Goal: Information Seeking & Learning: Learn about a topic

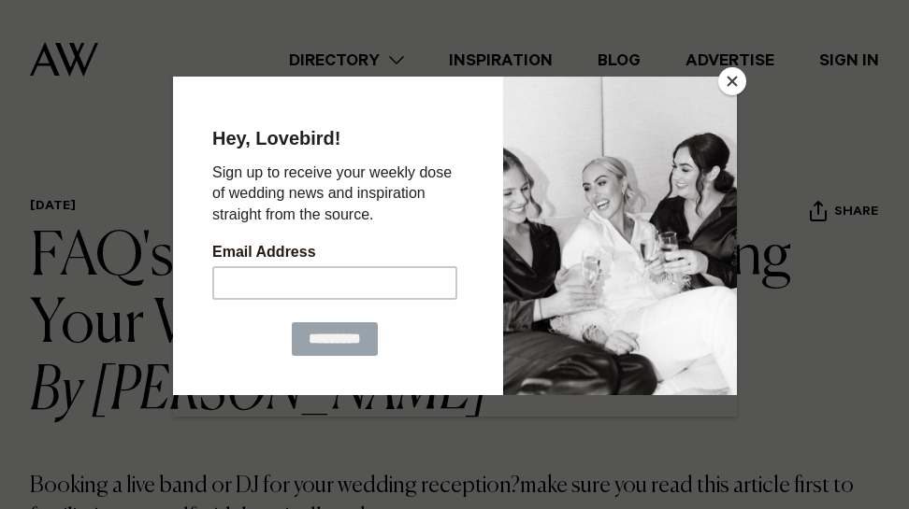
click at [725, 66] on div at bounding box center [454, 254] width 909 height 509
click at [733, 79] on button "Close" at bounding box center [732, 81] width 28 height 28
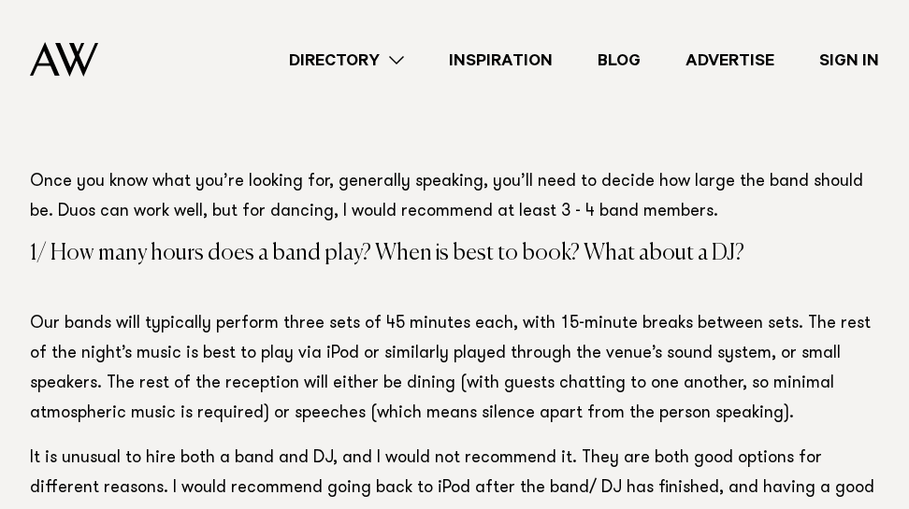
scroll to position [2057, 0]
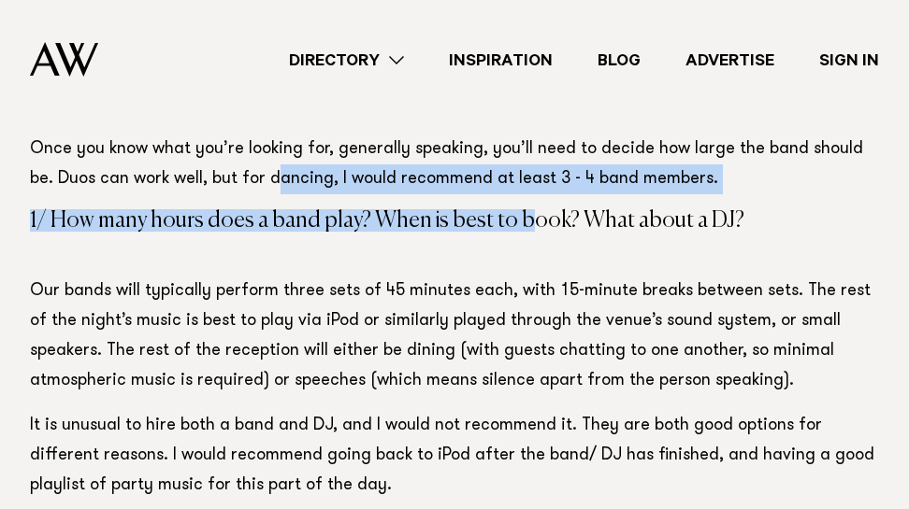
drag, startPoint x: 523, startPoint y: 202, endPoint x: 251, endPoint y: 190, distance: 271.4
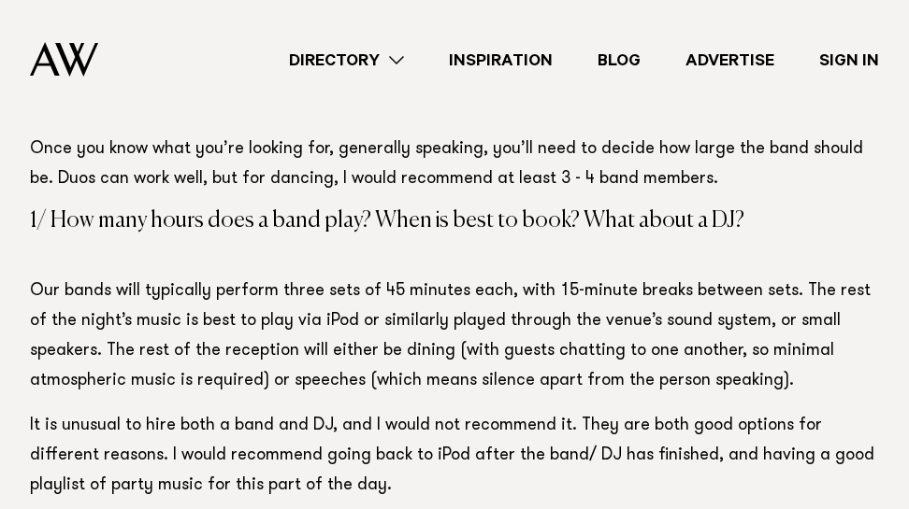
click at [186, 176] on p "Once you know what you’re looking for, generally speaking, you’ll need to decid…" at bounding box center [454, 165] width 849 height 60
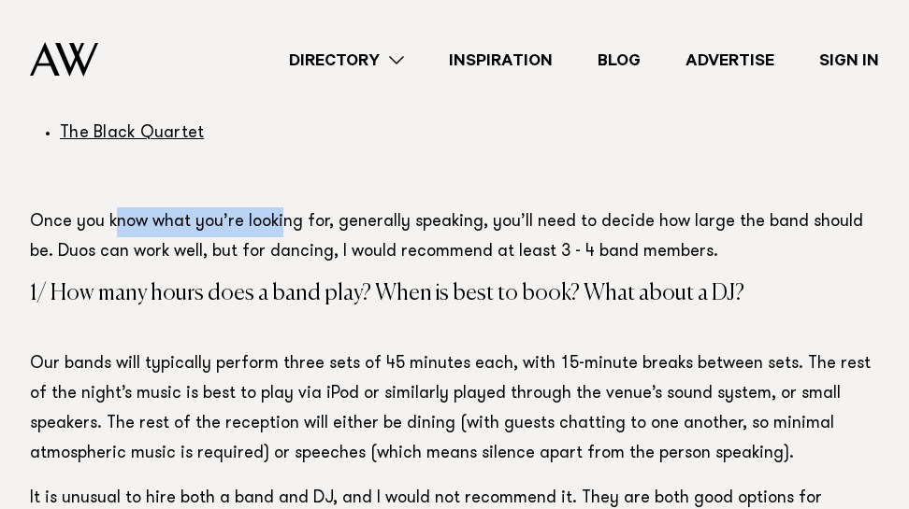
drag, startPoint x: 165, startPoint y: 162, endPoint x: 284, endPoint y: 236, distance: 139.8
click at [284, 236] on p "Once you know what you’re looking for, generally speaking, you’ll need to decid…" at bounding box center [454, 238] width 849 height 60
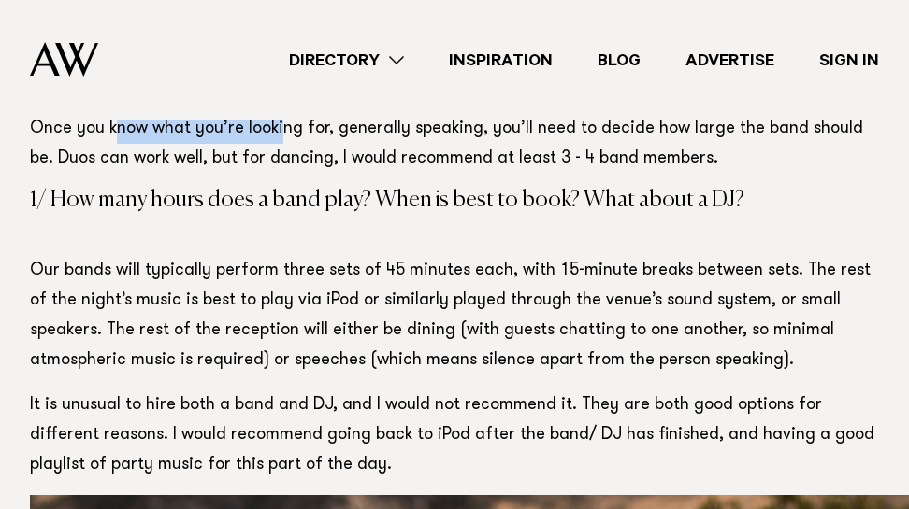
scroll to position [2171, 0]
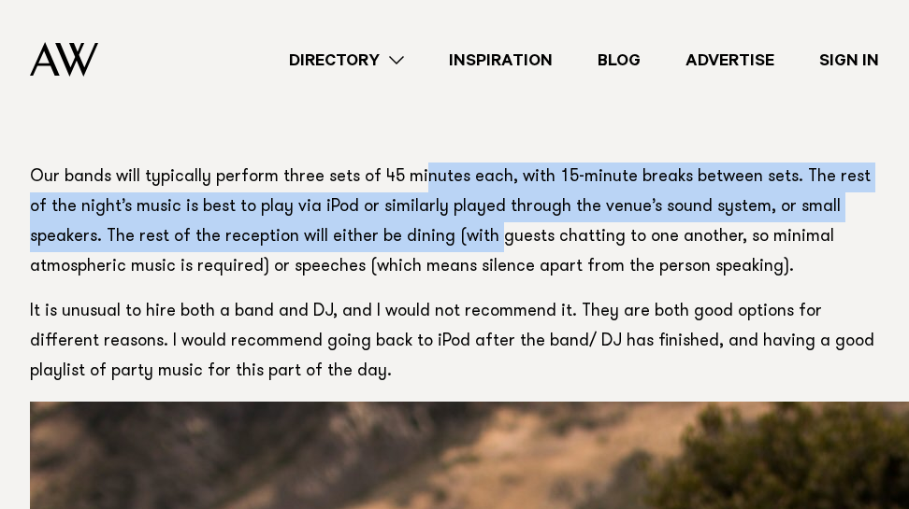
drag, startPoint x: 420, startPoint y: 172, endPoint x: 500, endPoint y: 264, distance: 121.9
click at [497, 260] on p "Our bands will typically perform three sets of 45 minutes each, with 15-minute …" at bounding box center [454, 223] width 849 height 120
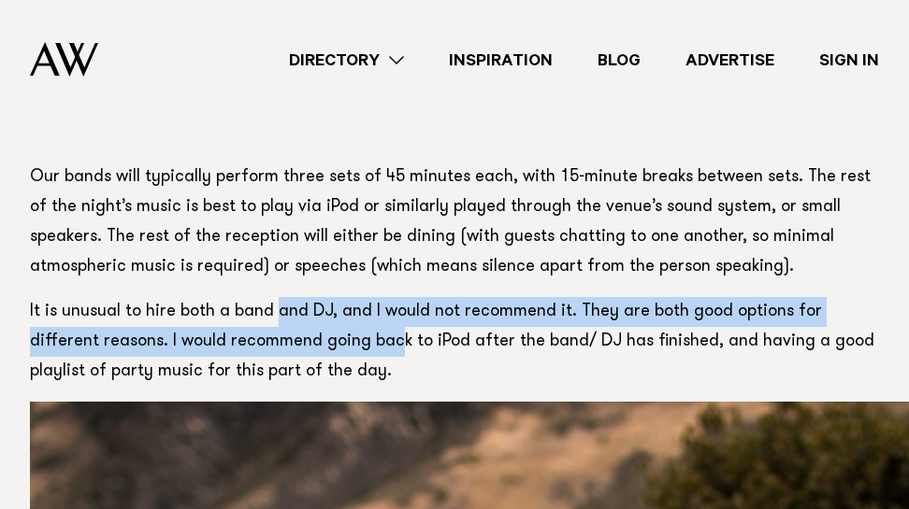
drag, startPoint x: 324, startPoint y: 351, endPoint x: 219, endPoint y: 223, distance: 165.3
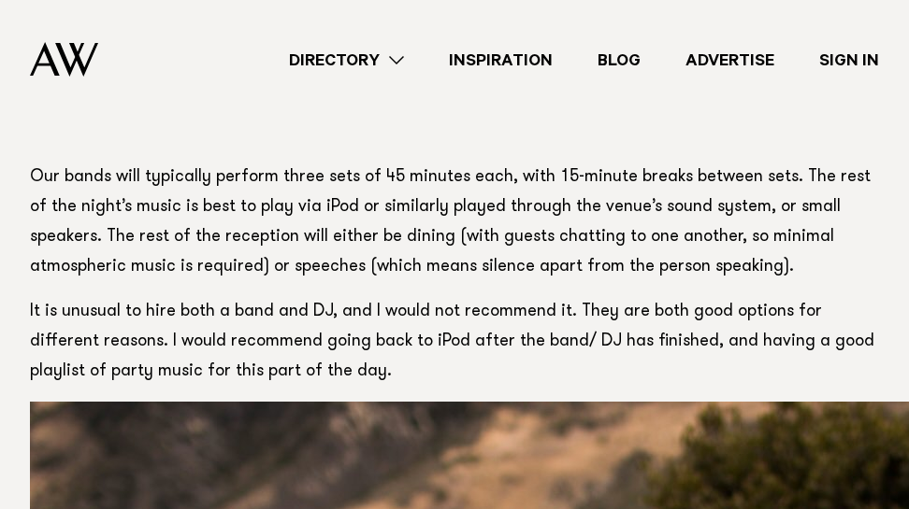
click at [183, 202] on p "Our bands will typically perform three sets of 45 minutes each, with 15-minute …" at bounding box center [454, 223] width 849 height 120
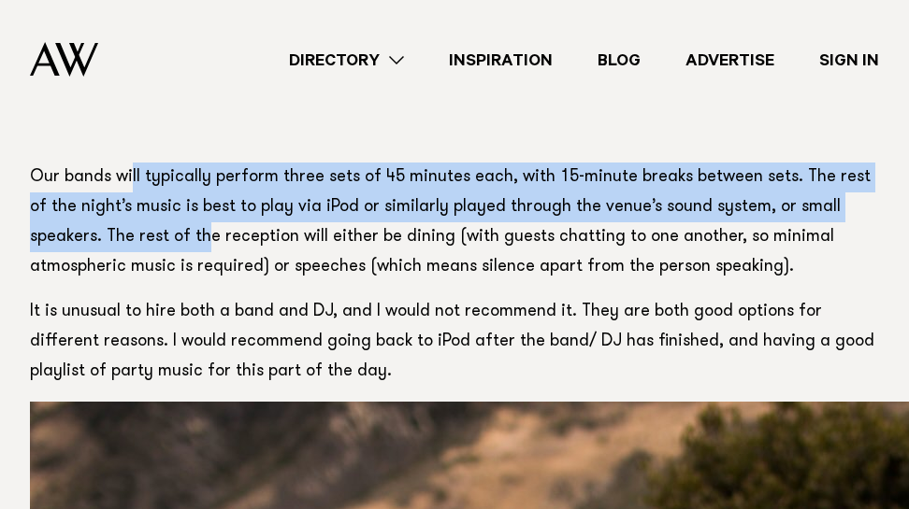
drag, startPoint x: 134, startPoint y: 191, endPoint x: 227, endPoint y: 264, distance: 118.6
click at [209, 246] on p "Our bands will typically perform three sets of 45 minutes each, with 15-minute …" at bounding box center [454, 223] width 849 height 120
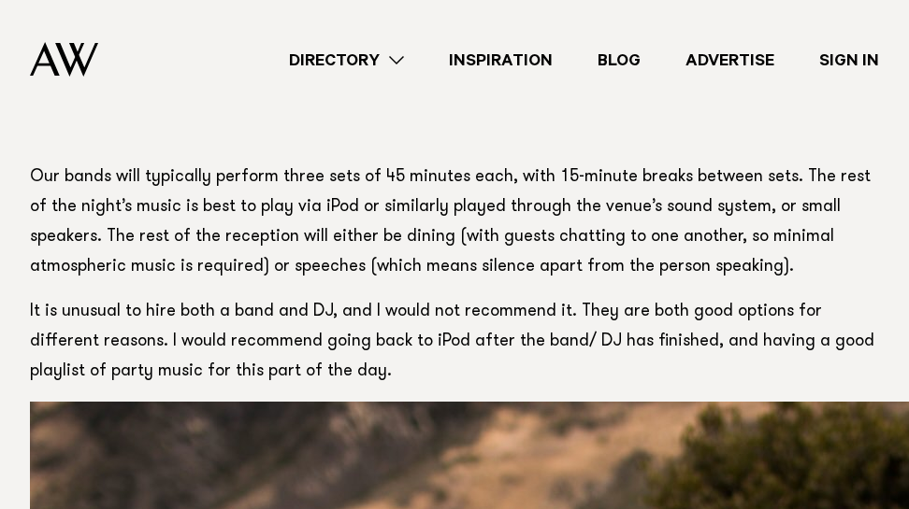
click at [242, 277] on p "Our bands will typically perform three sets of 45 minutes each, with 15-minute …" at bounding box center [454, 223] width 849 height 120
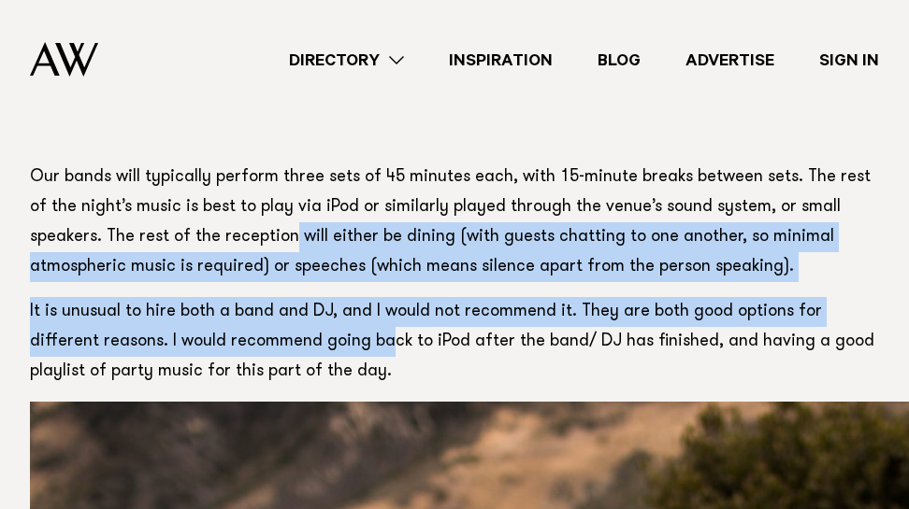
drag, startPoint x: 321, startPoint y: 357, endPoint x: 266, endPoint y: 194, distance: 171.8
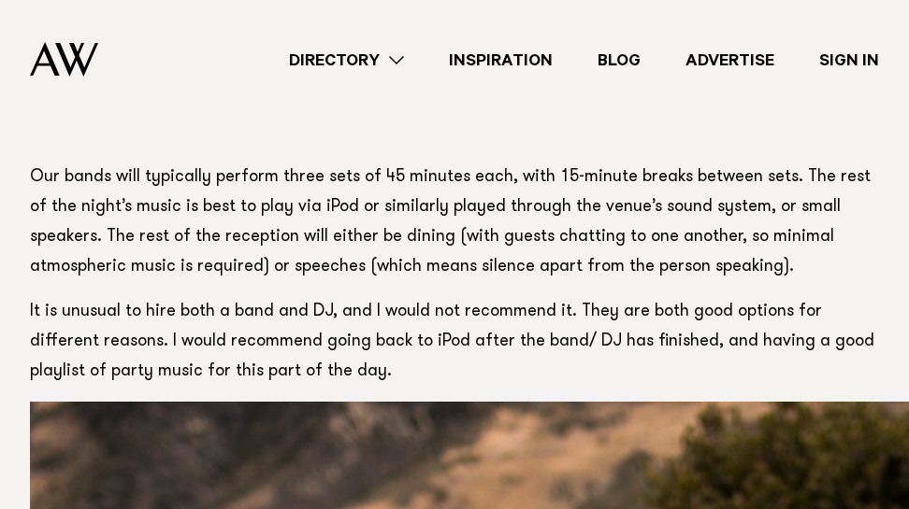
click at [268, 225] on p "Our bands will typically perform three sets of 45 minutes each, with 15-minute …" at bounding box center [454, 223] width 849 height 120
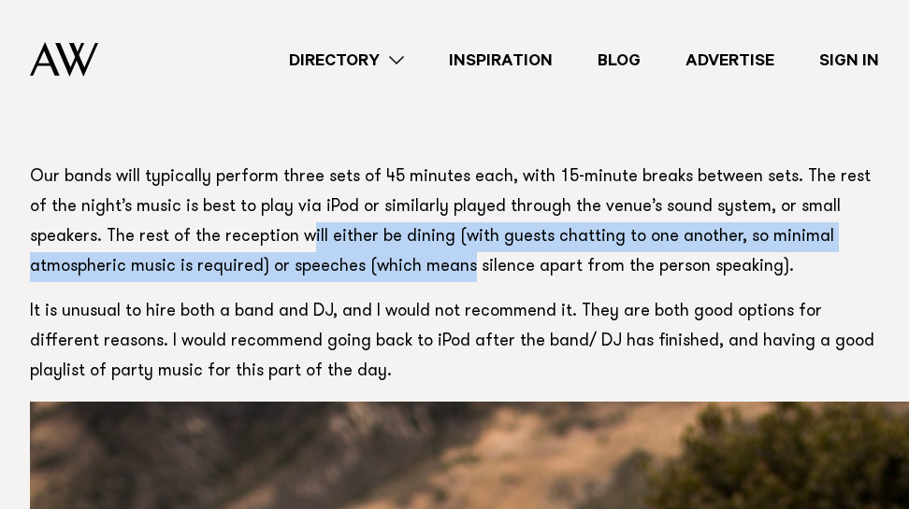
drag, startPoint x: 466, startPoint y: 275, endPoint x: 294, endPoint y: 237, distance: 175.1
click at [302, 239] on p "Our bands will typically perform three sets of 45 minutes each, with 15-minute …" at bounding box center [454, 223] width 849 height 120
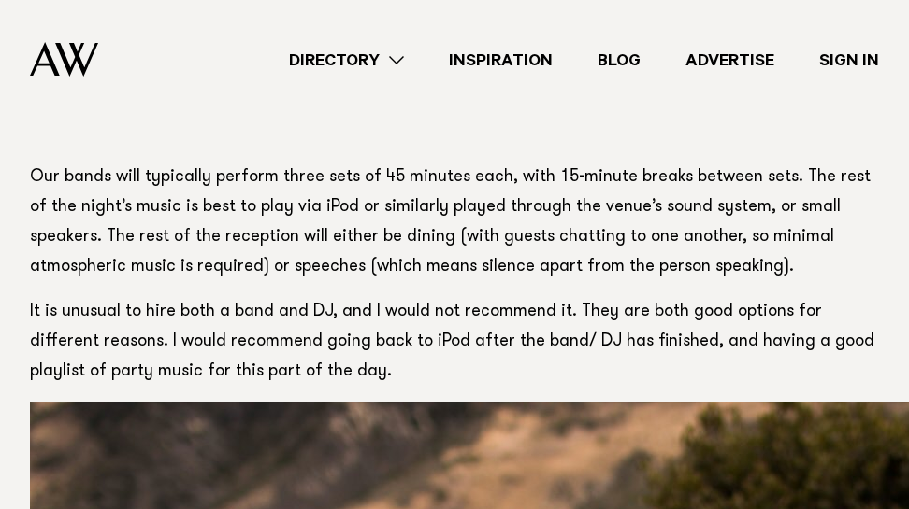
click at [221, 224] on p "Our bands will typically perform three sets of 45 minutes each, with 15-minute …" at bounding box center [454, 223] width 849 height 120
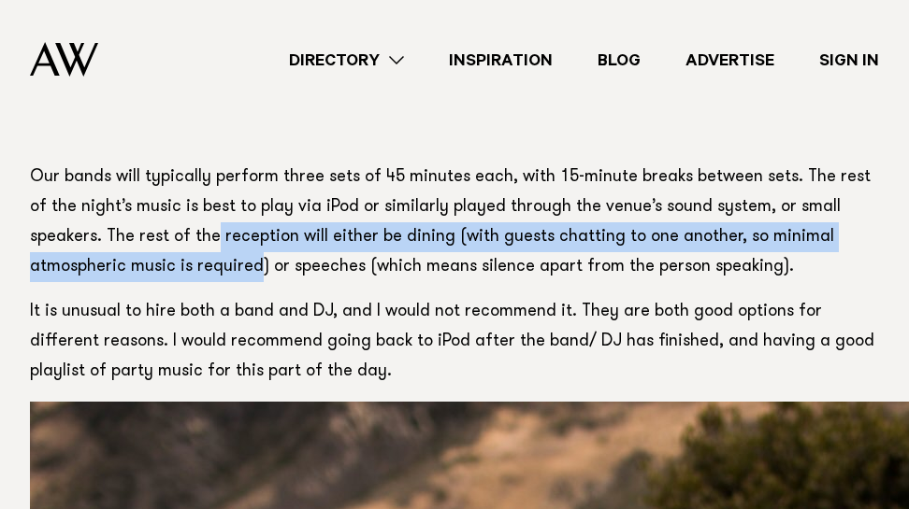
drag, startPoint x: 218, startPoint y: 247, endPoint x: 264, endPoint y: 286, distance: 60.3
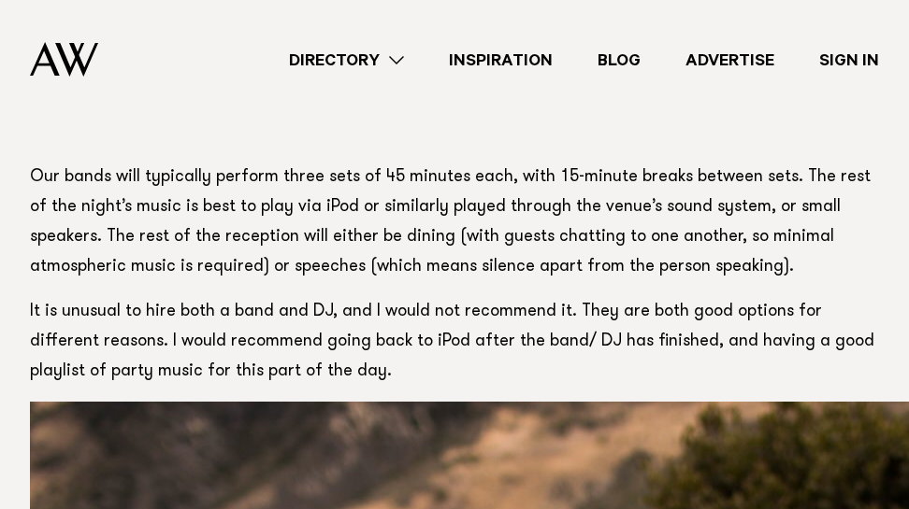
click at [294, 326] on p "It is unusual to hire both a band and DJ, and I would not recommend it. They ar…" at bounding box center [454, 342] width 849 height 90
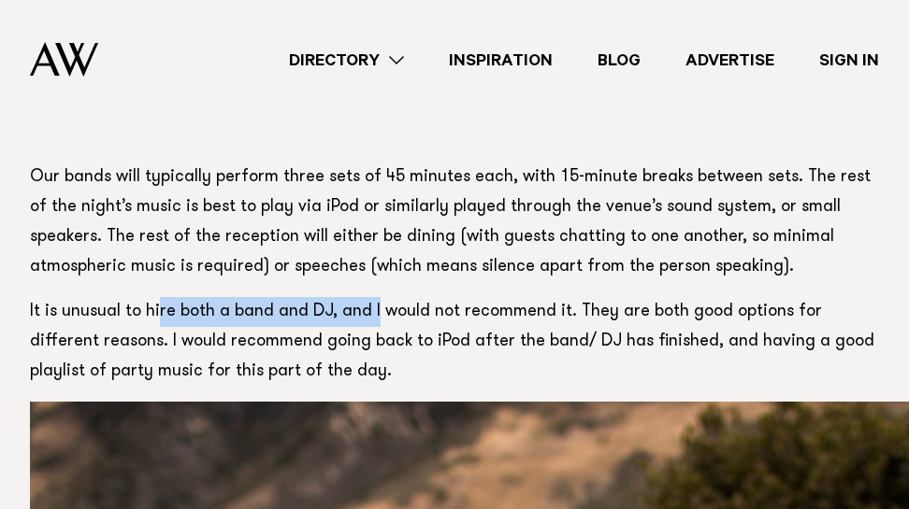
drag, startPoint x: 374, startPoint y: 317, endPoint x: 157, endPoint y: 320, distance: 216.9
click at [157, 320] on p "It is unusual to hire both a band and DJ, and I would not recommend it. They ar…" at bounding box center [454, 342] width 849 height 90
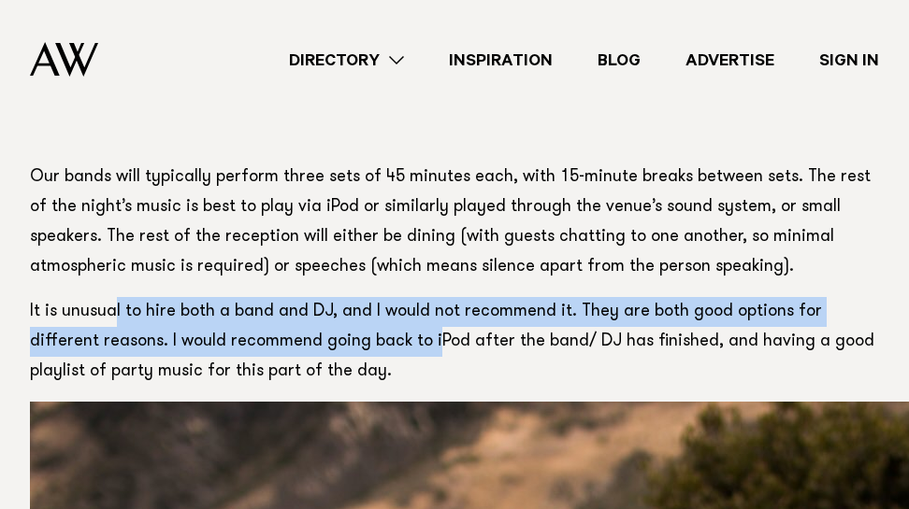
drag, startPoint x: 114, startPoint y: 316, endPoint x: 362, endPoint y: 341, distance: 249.0
click at [362, 341] on p "It is unusual to hire both a band and DJ, and I would not recommend it. They ar…" at bounding box center [454, 342] width 849 height 90
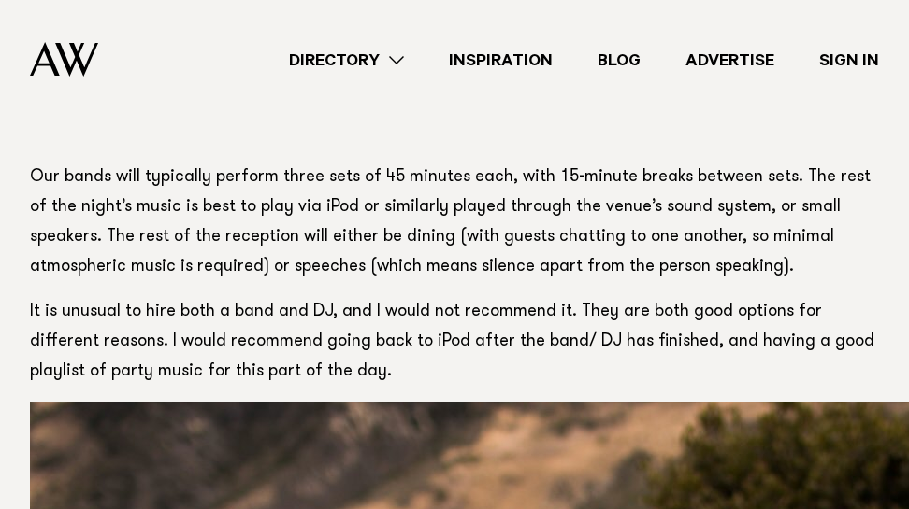
click at [374, 349] on p "It is unusual to hire both a band and DJ, and I would not recommend it. They ar…" at bounding box center [454, 342] width 849 height 90
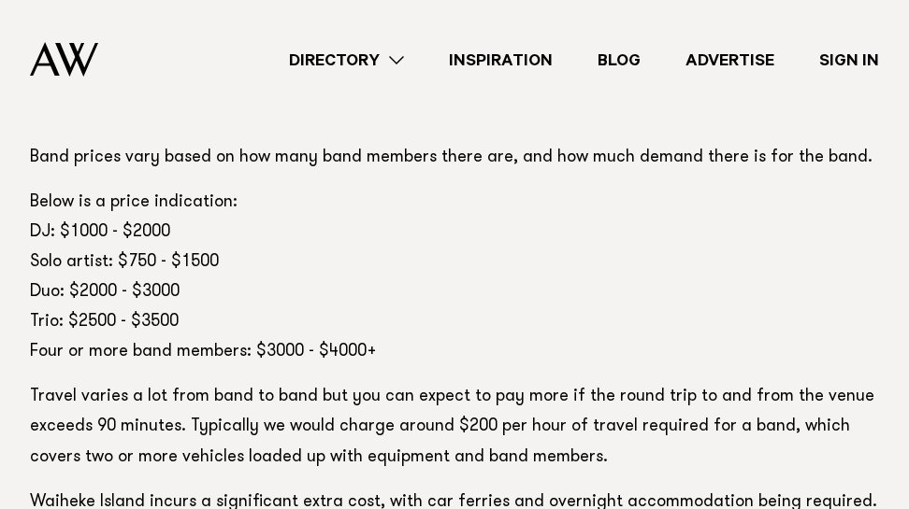
scroll to position [3573, 0]
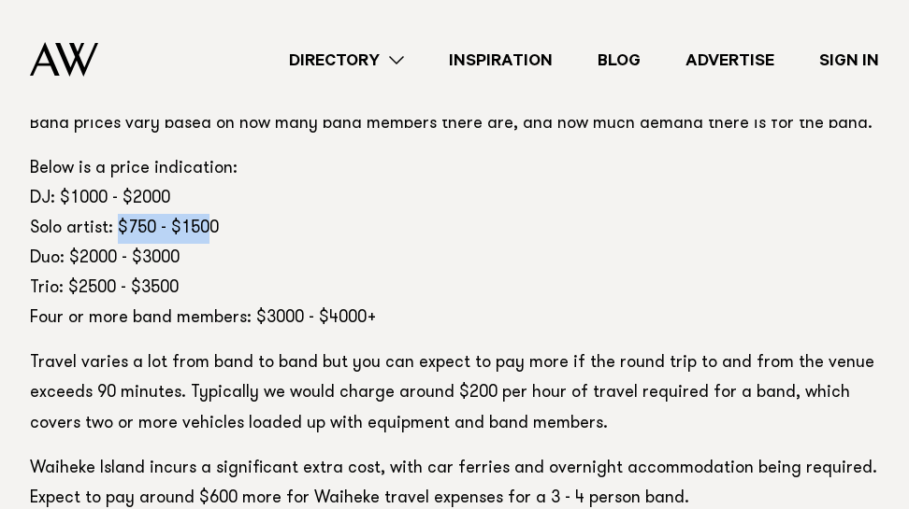
drag, startPoint x: 210, startPoint y: 228, endPoint x: 93, endPoint y: 228, distance: 116.9
click at [97, 228] on p "Below is a price indication: DJ: $1000 - $2000 Solo artist: $750 - $1500 Duo: $…" at bounding box center [454, 243] width 849 height 179
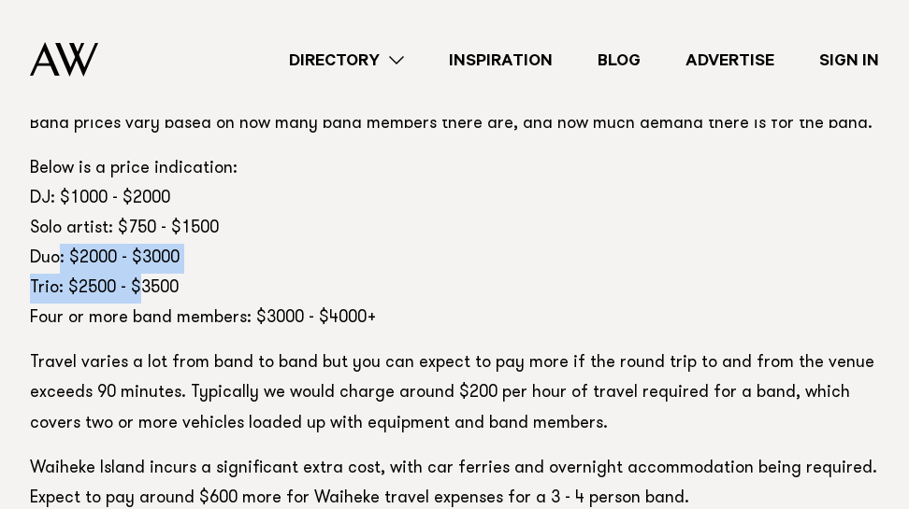
drag, startPoint x: 62, startPoint y: 251, endPoint x: 151, endPoint y: 292, distance: 98.7
click at [151, 292] on p "Below is a price indication: DJ: $1000 - $2000 Solo artist: $750 - $1500 Duo: $…" at bounding box center [454, 243] width 849 height 179
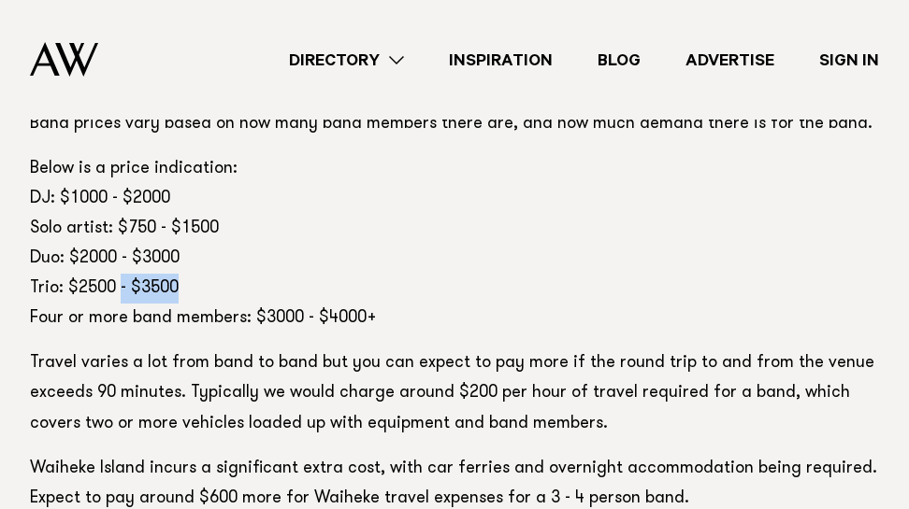
drag, startPoint x: 213, startPoint y: 294, endPoint x: 107, endPoint y: 292, distance: 106.6
click at [107, 292] on p "Below is a price indication: DJ: $1000 - $2000 Solo artist: $750 - $1500 Duo: $…" at bounding box center [454, 243] width 849 height 179
click at [84, 287] on p "Below is a price indication: DJ: $1000 - $2000 Solo artist: $750 - $1500 Duo: $…" at bounding box center [454, 243] width 849 height 179
drag, startPoint x: 56, startPoint y: 287, endPoint x: 252, endPoint y: 280, distance: 196.4
click at [252, 280] on p "Below is a price indication: DJ: $1000 - $2000 Solo artist: $750 - $1500 Duo: $…" at bounding box center [454, 243] width 849 height 179
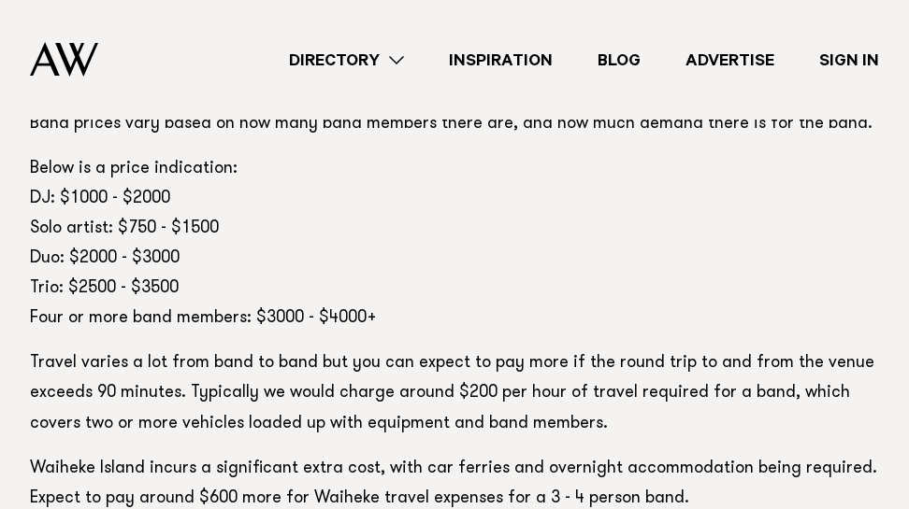
click at [298, 313] on p "Below is a price indication: DJ: $1000 - $2000 Solo artist: $750 - $1500 Duo: $…" at bounding box center [454, 243] width 849 height 179
drag, startPoint x: 252, startPoint y: 268, endPoint x: 79, endPoint y: 251, distance: 173.9
click at [91, 251] on p "Below is a price indication: DJ: $1000 - $2000 Solo artist: $750 - $1500 Duo: $…" at bounding box center [454, 243] width 849 height 179
click at [74, 251] on p "Below is a price indication: DJ: $1000 - $2000 Solo artist: $750 - $1500 Duo: $…" at bounding box center [454, 243] width 849 height 179
drag, startPoint x: 22, startPoint y: 253, endPoint x: 171, endPoint y: 262, distance: 148.9
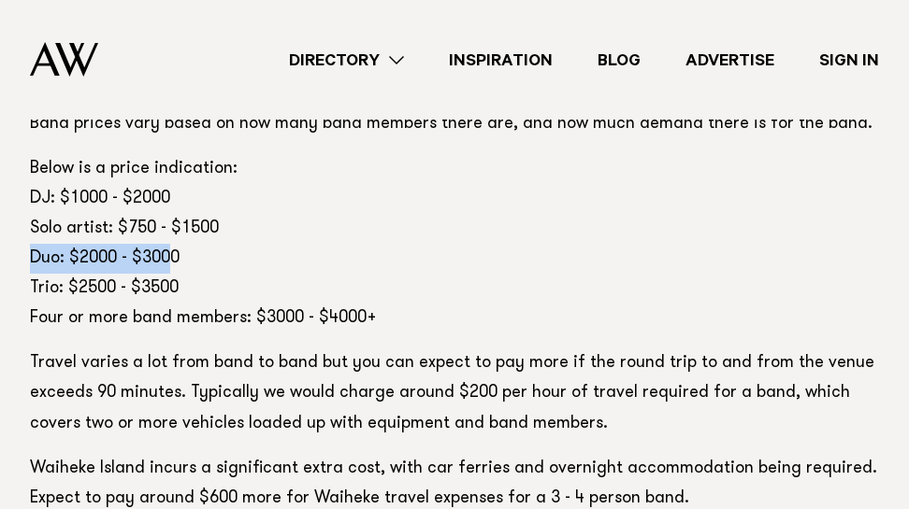
click at [182, 267] on p "Below is a price indication: DJ: $1000 - $2000 Solo artist: $750 - $1500 Duo: $…" at bounding box center [454, 243] width 849 height 179
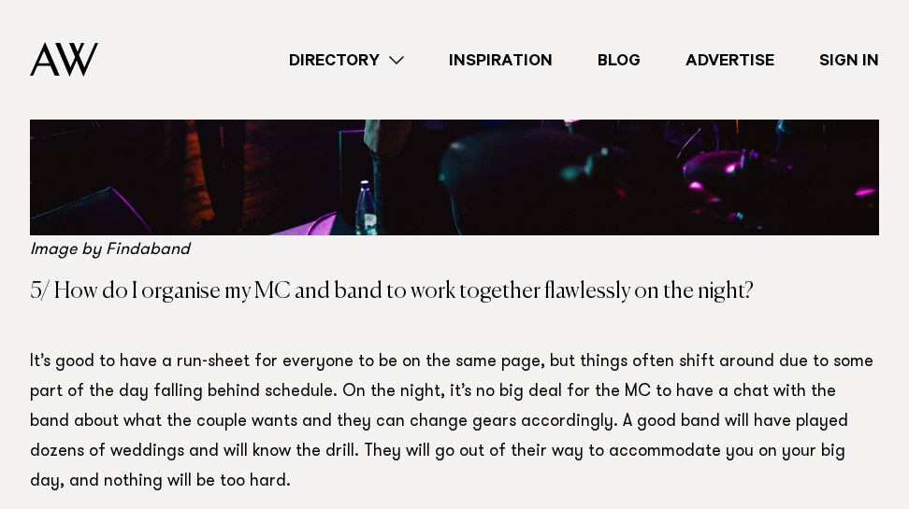
scroll to position [5536, 0]
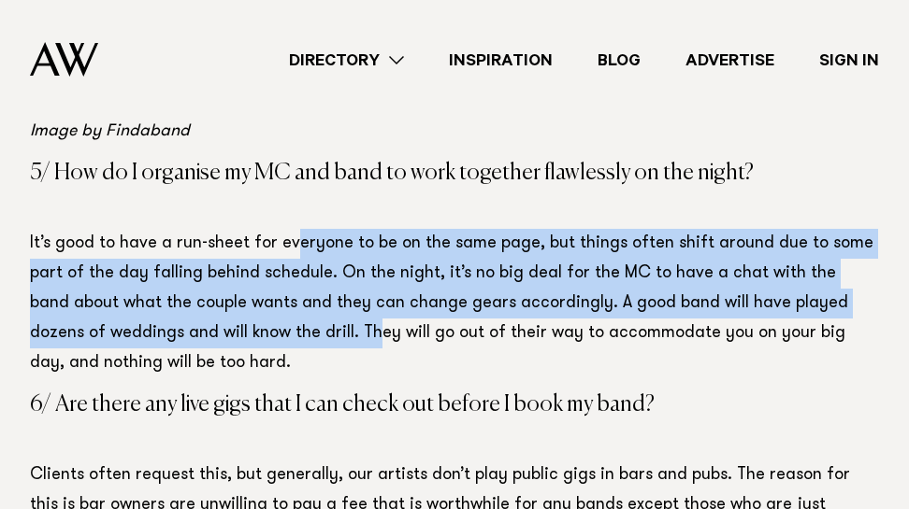
drag, startPoint x: 284, startPoint y: 255, endPoint x: 300, endPoint y: 339, distance: 85.6
click at [300, 339] on p "It’s good to have a run-sheet for everyone to be on the same page, but things o…" at bounding box center [454, 304] width 849 height 150
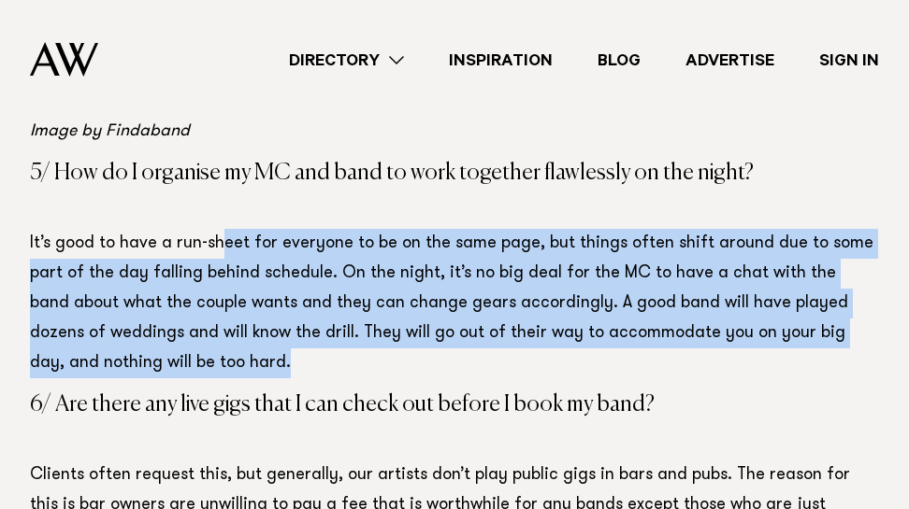
drag, startPoint x: 272, startPoint y: 362, endPoint x: 214, endPoint y: 237, distance: 138.0
click at [214, 239] on p "It’s good to have a run-sheet for everyone to be on the same page, but things o…" at bounding box center [454, 304] width 849 height 150
click at [213, 237] on p "It’s good to have a run-sheet for everyone to be on the same page, but things o…" at bounding box center [454, 304] width 849 height 150
drag, startPoint x: 194, startPoint y: 253, endPoint x: 210, endPoint y: 379, distance: 126.4
click at [210, 374] on p "It’s good to have a run-sheet for everyone to be on the same page, but things o…" at bounding box center [454, 304] width 849 height 150
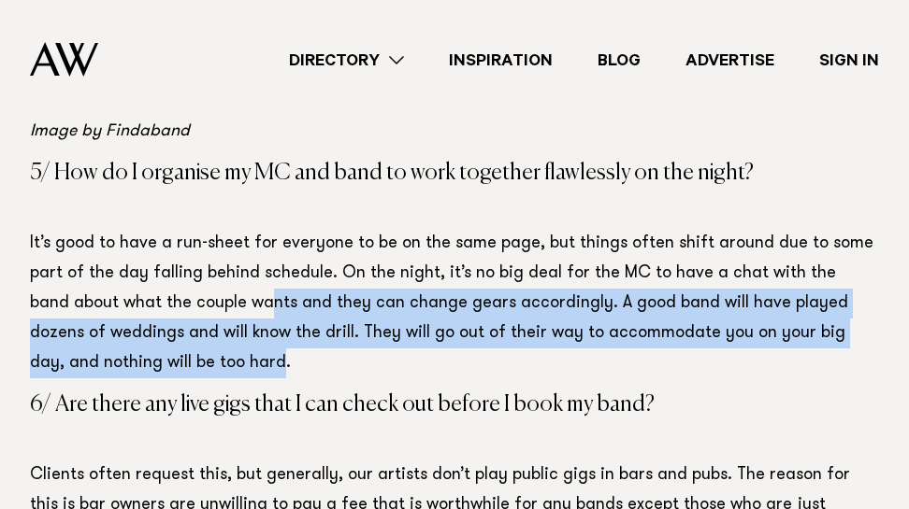
drag, startPoint x: 208, startPoint y: 366, endPoint x: 230, endPoint y: 292, distance: 77.2
click at [230, 292] on p "It’s good to have a run-sheet for everyone to be on the same page, but things o…" at bounding box center [454, 304] width 849 height 150
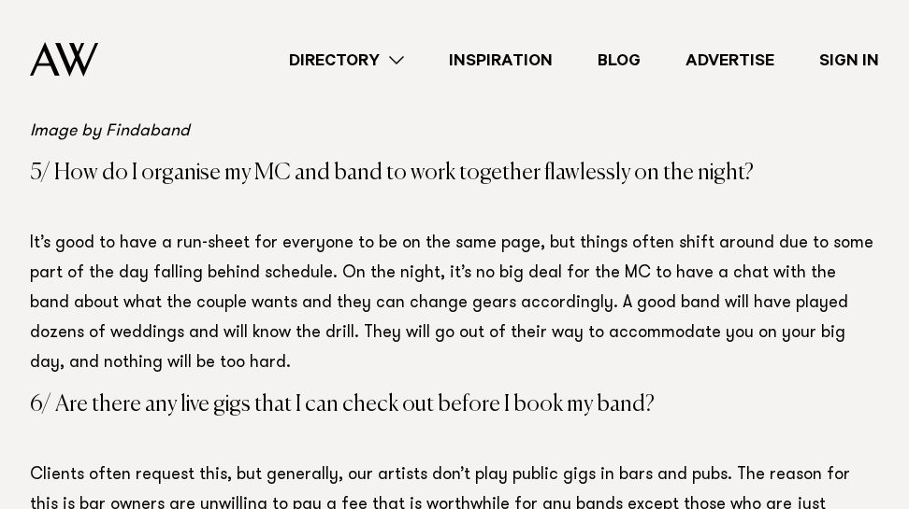
click at [229, 270] on p "It’s good to have a run-sheet for everyone to be on the same page, but things o…" at bounding box center [454, 304] width 849 height 150
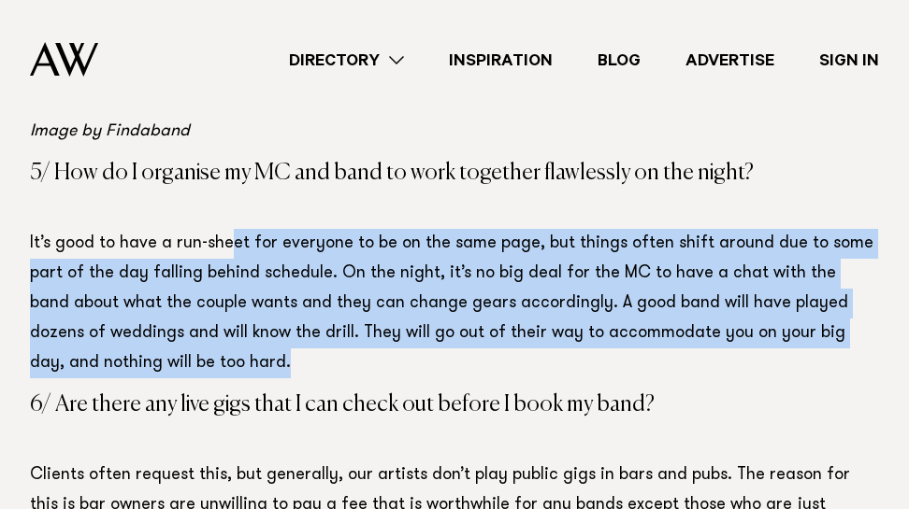
drag, startPoint x: 228, startPoint y: 245, endPoint x: 256, endPoint y: 357, distance: 115.6
click at [255, 356] on p "It’s good to have a run-sheet for everyone to be on the same page, but things o…" at bounding box center [454, 304] width 849 height 150
click at [256, 375] on p "It’s good to have a run-sheet for everyone to be on the same page, but things o…" at bounding box center [454, 304] width 849 height 150
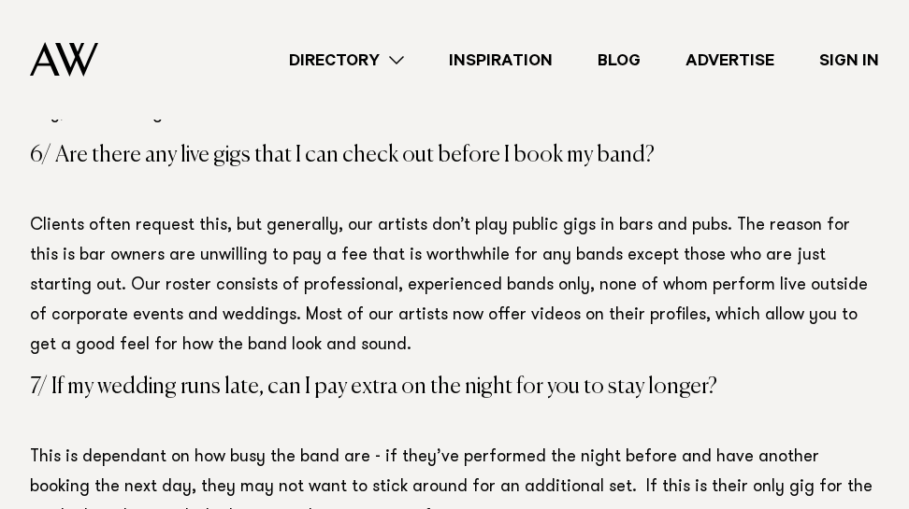
scroll to position [5817, 0]
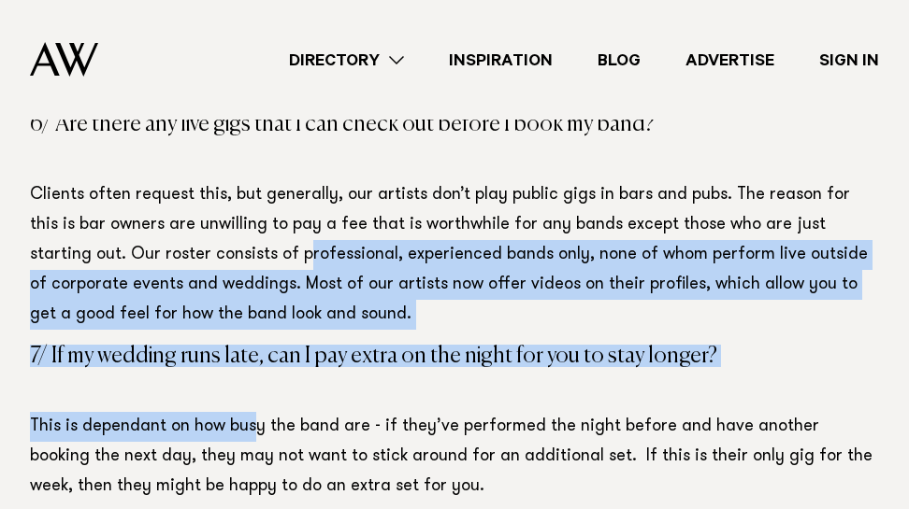
drag, startPoint x: 252, startPoint y: 371, endPoint x: 187, endPoint y: 232, distance: 153.9
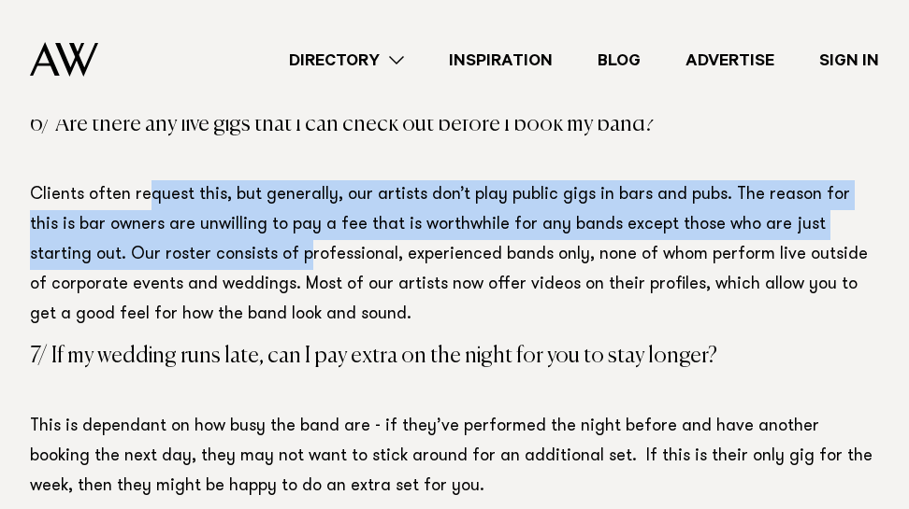
drag, startPoint x: 147, startPoint y: 191, endPoint x: 207, endPoint y: 271, distance: 100.2
click at [206, 270] on p "Clients often request this, but generally, our artists don’t play public gigs i…" at bounding box center [454, 255] width 849 height 150
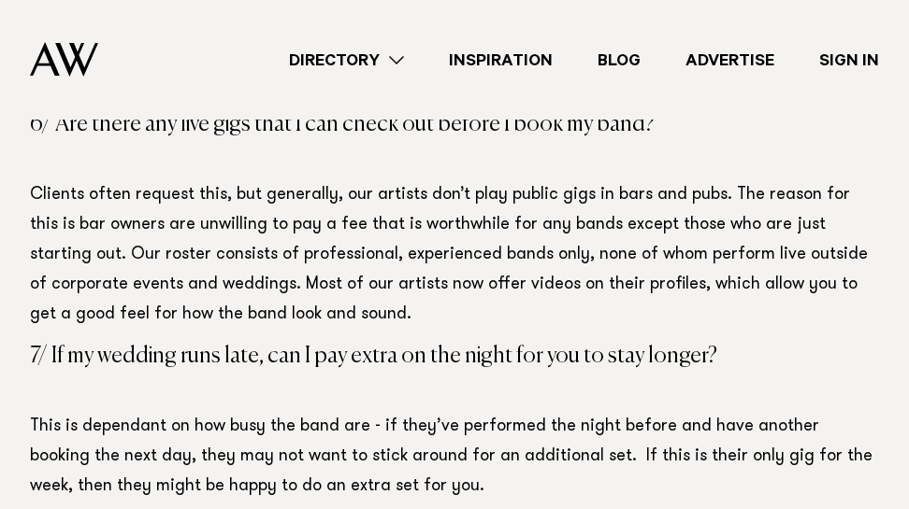
click at [230, 311] on p "Clients often request this, but generally, our artists don’t play public gigs i…" at bounding box center [454, 255] width 849 height 150
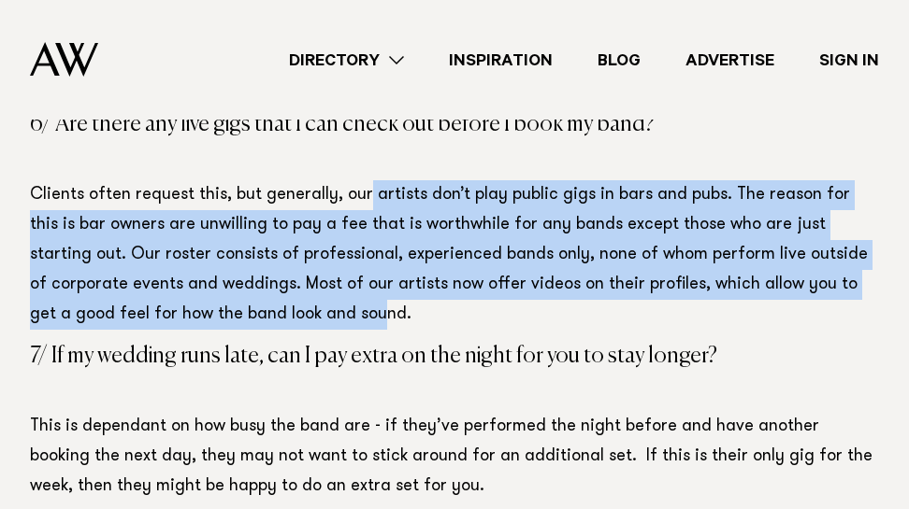
drag, startPoint x: 236, startPoint y: 321, endPoint x: 359, endPoint y: 209, distance: 166.1
click at [359, 209] on p "Clients often request this, but generally, our artists don’t play public gigs i…" at bounding box center [454, 255] width 849 height 150
click at [345, 252] on p "Clients often request this, but generally, our artists don’t play public gigs i…" at bounding box center [454, 255] width 849 height 150
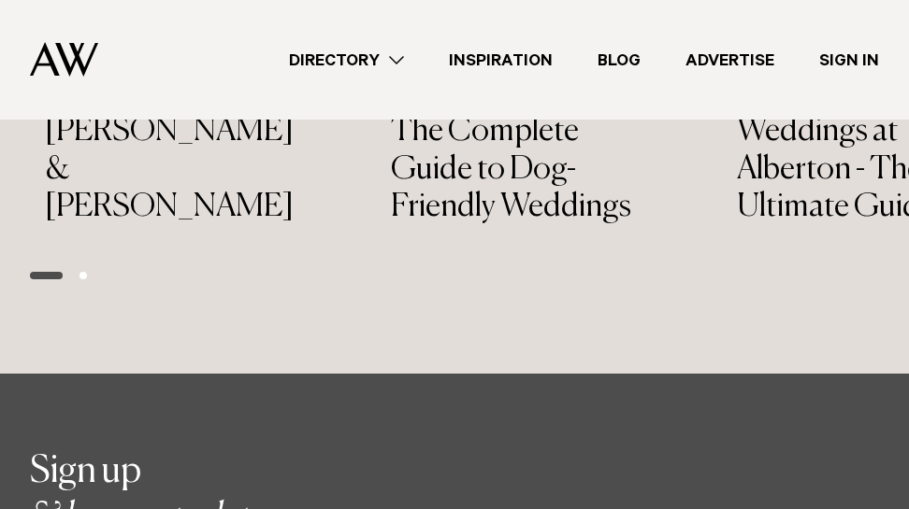
scroll to position [10491, 0]
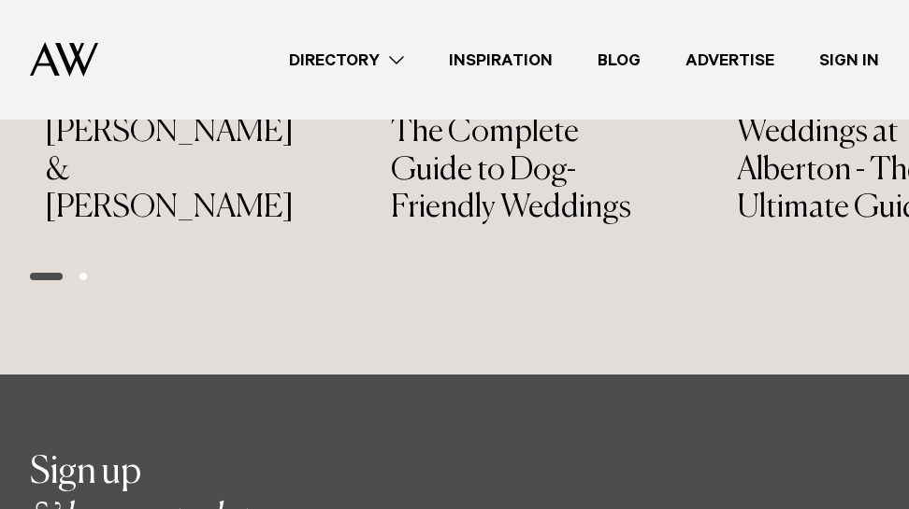
click at [87, 39] on nav "Directory Hair & Makeup Flowers Venues" at bounding box center [454, 60] width 849 height 120
click at [80, 65] on img at bounding box center [64, 59] width 68 height 35
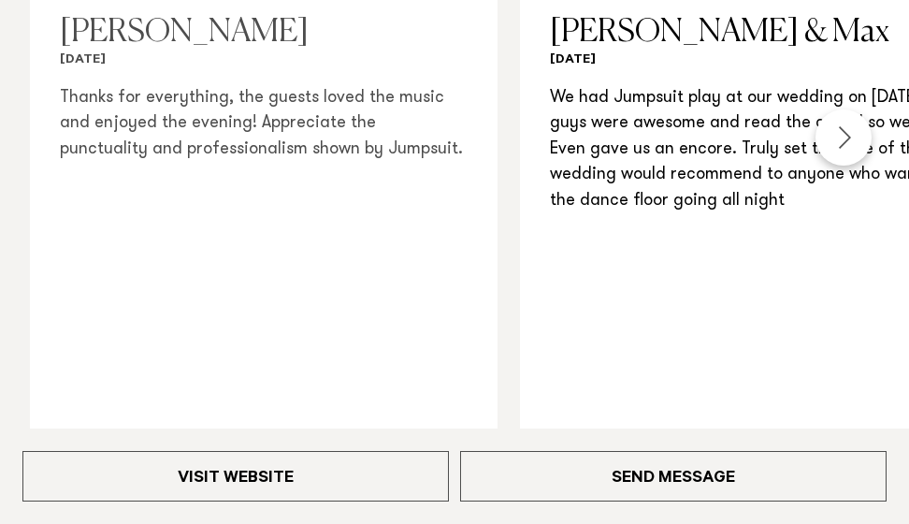
scroll to position [1963, 0]
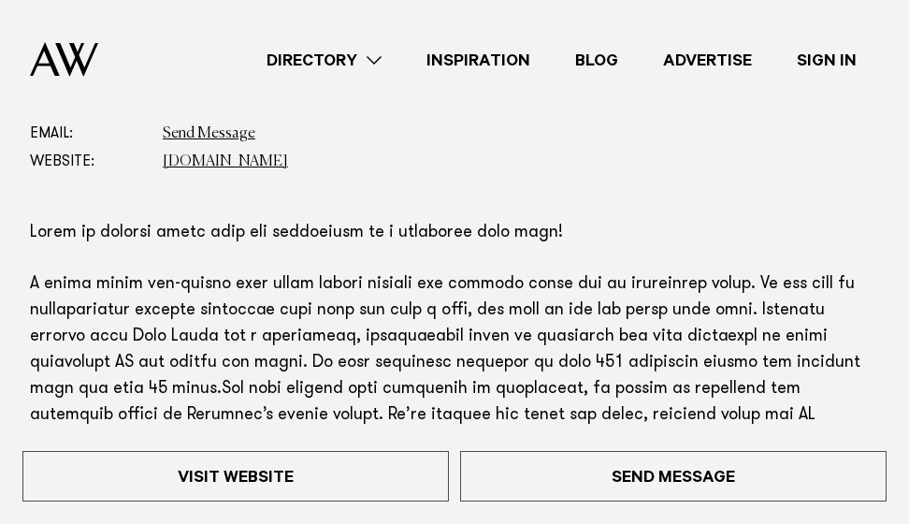
scroll to position [841, 0]
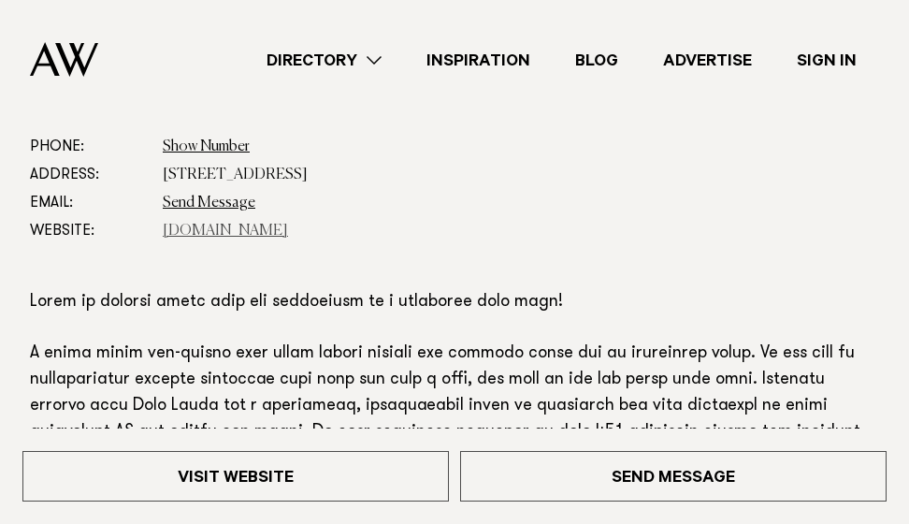
click at [253, 234] on link "bluesteelband.co.nz" at bounding box center [225, 230] width 125 height 15
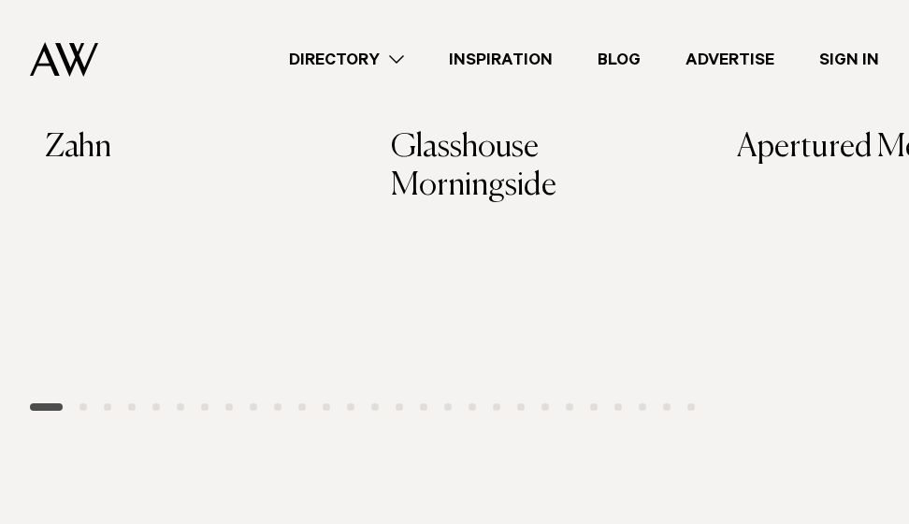
scroll to position [989, 0]
